Goal: Find specific fact: Find specific fact

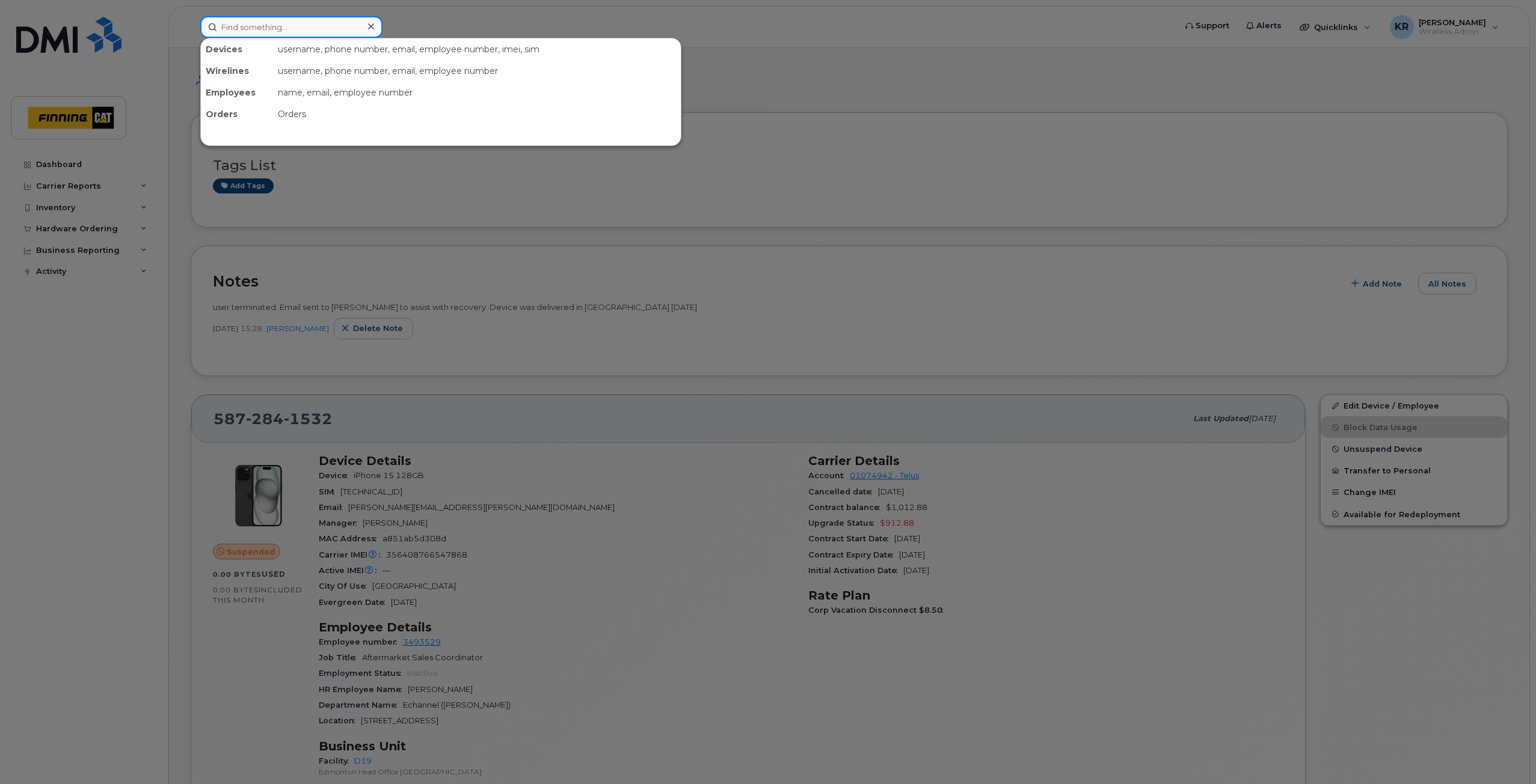
click at [261, 26] on input at bounding box center [292, 26] width 183 height 21
click at [281, 28] on input "[PERSON_NAME]" at bounding box center [292, 26] width 183 height 21
type input "[PERSON_NAME]"
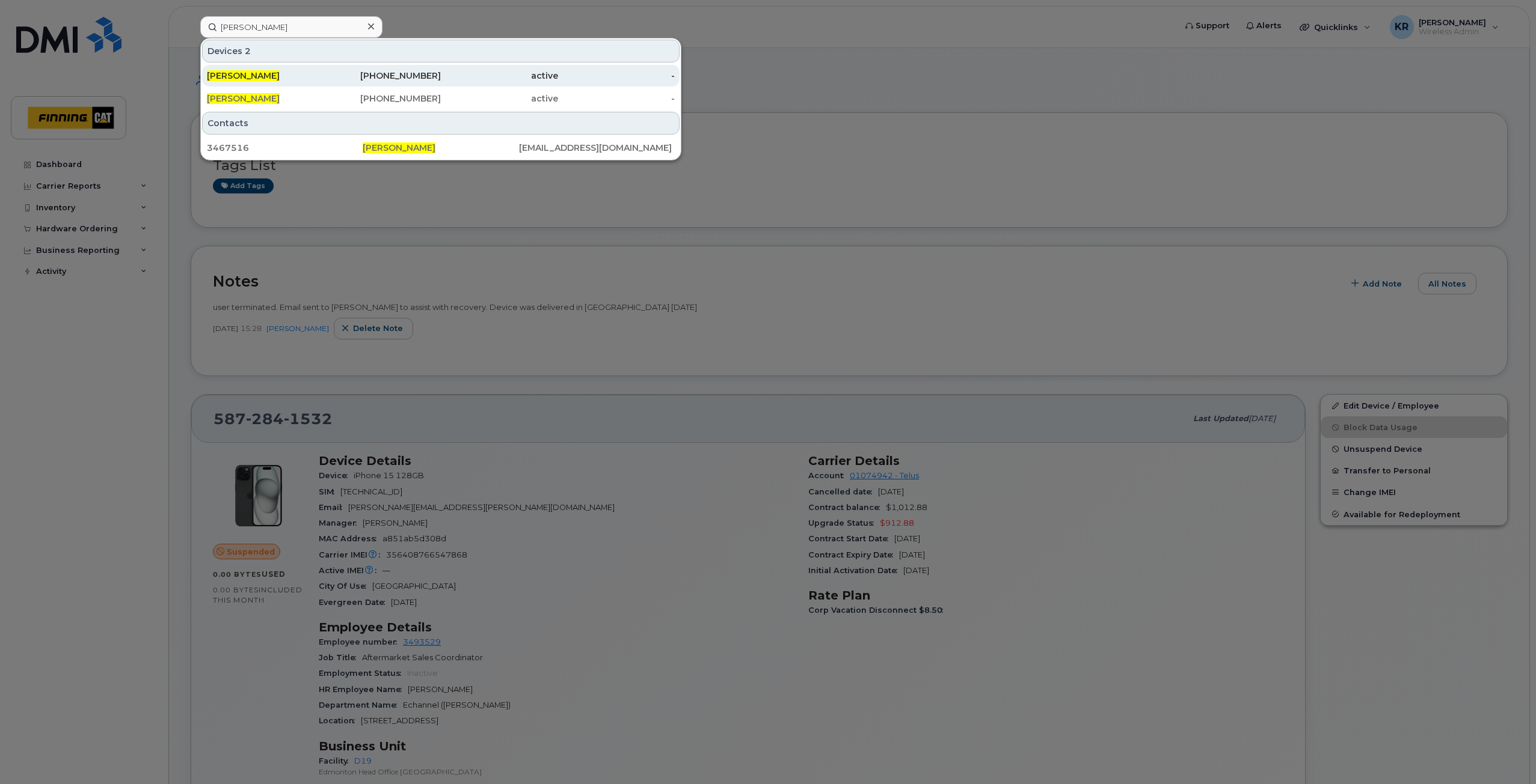
click at [384, 74] on div "[PHONE_NUMBER]" at bounding box center [383, 75] width 117 height 12
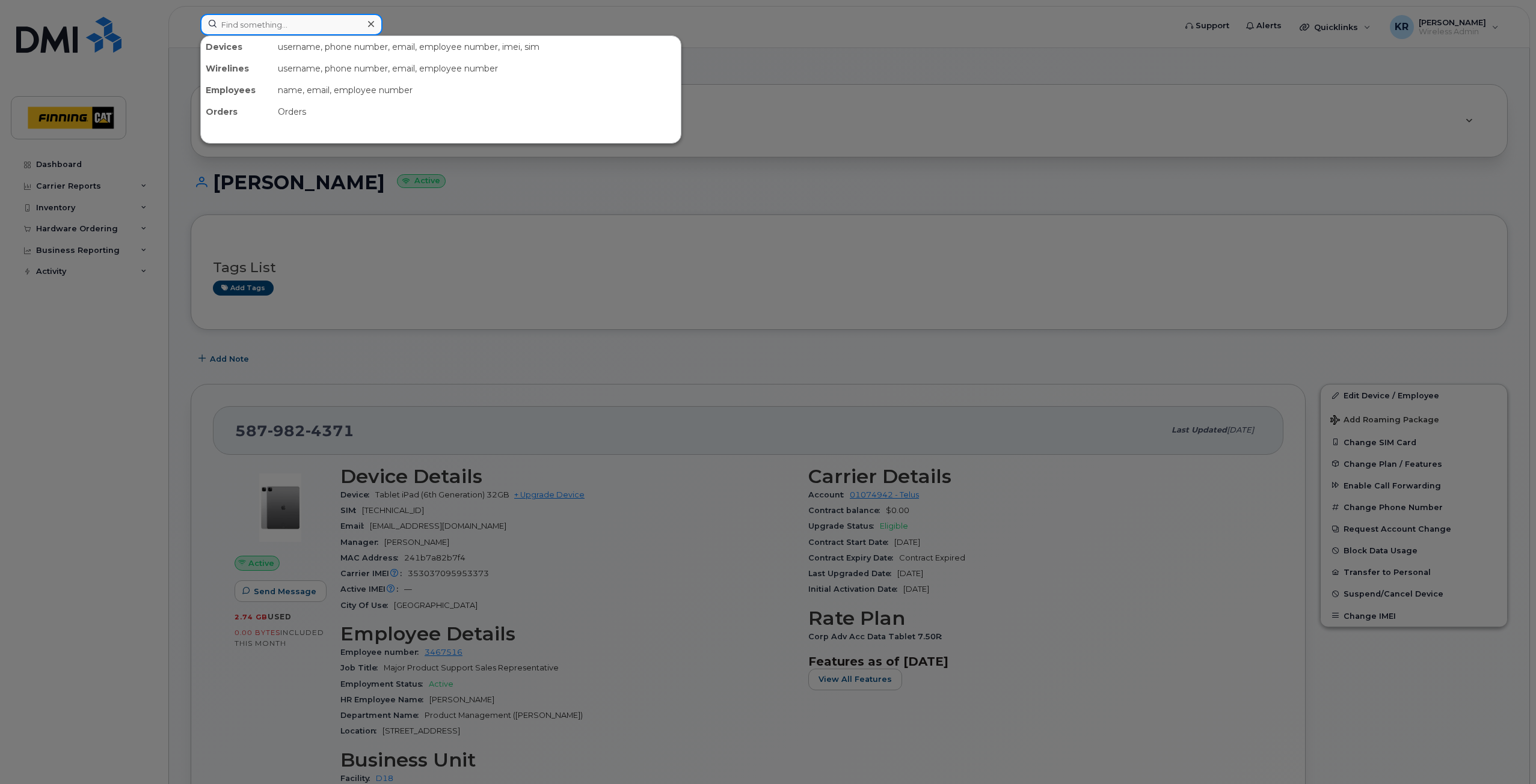
click at [224, 24] on input at bounding box center [292, 24] width 183 height 21
type input "[TECHNICAL_ID]"
